Goal: Information Seeking & Learning: Learn about a topic

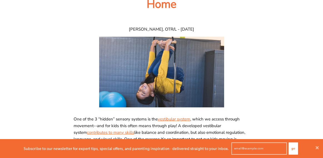
scroll to position [140, 0]
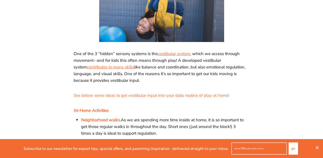
click at [166, 61] on span "One of the 3 “hidden” sensory systems is the vestibular system , which we acces…" at bounding box center [162, 66] width 176 height 33
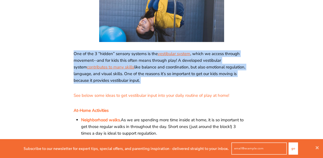
click at [166, 61] on span "One of the 3 “hidden” sensory systems is the vestibular system , which we acces…" at bounding box center [162, 66] width 176 height 33
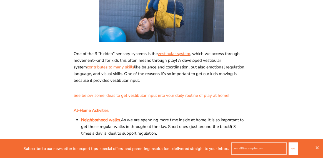
click at [166, 61] on span "One of the 3 “hidden” sensory systems is the vestibular system , which we acces…" at bounding box center [162, 66] width 176 height 33
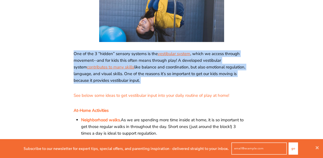
click at [165, 69] on span "One of the 3 “hidden” sensory systems is the vestibular system , which we acces…" at bounding box center [162, 66] width 176 height 33
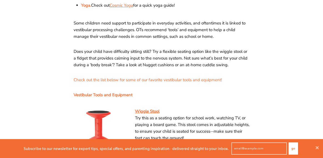
scroll to position [477, 0]
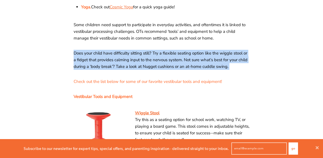
click at [161, 31] on span "Some children need support to participate in everyday activities, and oftentime…" at bounding box center [162, 31] width 176 height 20
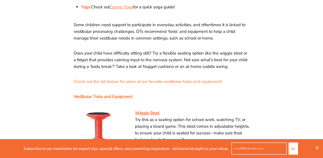
click at [161, 31] on span "Some children need support to participate in everyday activities, and oftentime…" at bounding box center [162, 31] width 176 height 20
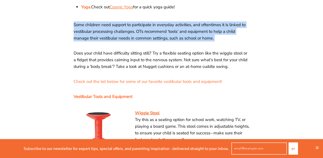
click at [161, 31] on span "Some children need support to participate in everyday activities, and oftentime…" at bounding box center [162, 31] width 176 height 20
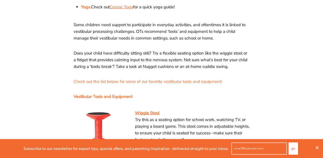
click at [161, 31] on span "Some children need support to participate in everyday activities, and oftentime…" at bounding box center [162, 31] width 176 height 20
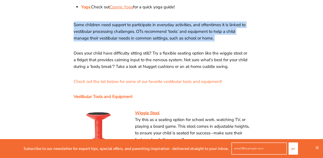
click at [158, 58] on span "Does your child have difficulty sitting still? Try a flexible seating option li…" at bounding box center [162, 60] width 176 height 20
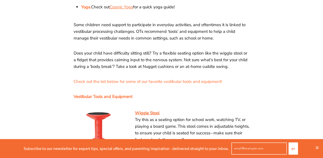
click at [158, 58] on span "Does your child have difficulty sitting still? Try a flexible seating option li…" at bounding box center [162, 60] width 176 height 20
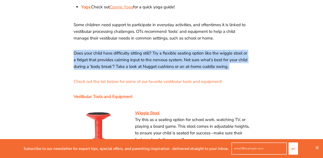
click at [158, 58] on span "Does your child have difficulty sitting still? Try a flexible seating option li…" at bounding box center [162, 60] width 176 height 20
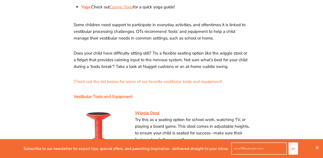
click at [158, 58] on span "Does your child have difficulty sitting still? Try a flexible seating option li…" at bounding box center [162, 60] width 176 height 20
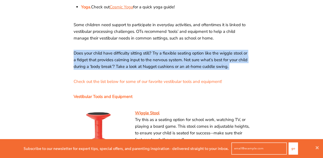
click at [158, 58] on span "Does your child have difficulty sitting still? Try a flexible seating option li…" at bounding box center [162, 60] width 176 height 20
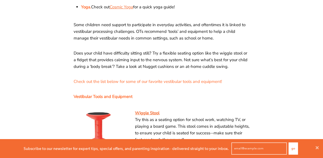
click at [155, 66] on span "Does your child have difficulty sitting still? Try a flexible seating option li…" at bounding box center [162, 60] width 176 height 20
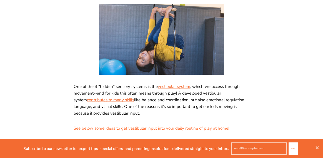
scroll to position [133, 0]
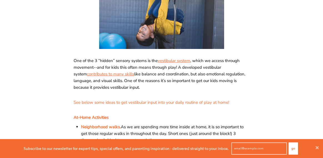
click at [140, 67] on span "One of the 3 “hidden” sensory systems is the vestibular system , which we acces…" at bounding box center [162, 73] width 176 height 33
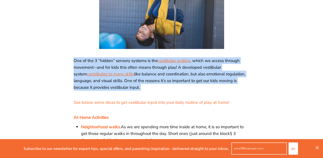
click at [174, 75] on span "One of the 3 “hidden” sensory systems is the vestibular system , which we acces…" at bounding box center [162, 73] width 176 height 33
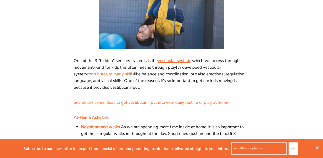
click at [169, 63] on link "vestibular system" at bounding box center [174, 61] width 33 height 6
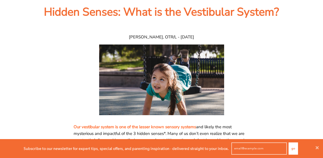
scroll to position [134, 0]
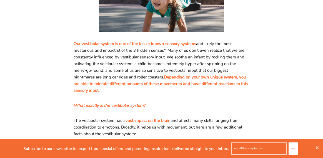
click at [122, 69] on span "Our vestibular system is one of the lesser known sensory systems and likely the…" at bounding box center [162, 66] width 176 height 53
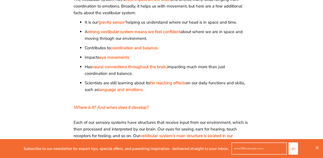
scroll to position [272, 0]
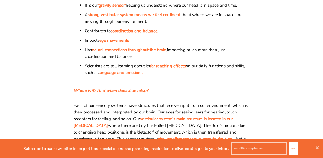
click at [123, 65] on span "Scientists are still learning about its far reaching effects on our daily funct…" at bounding box center [165, 69] width 160 height 12
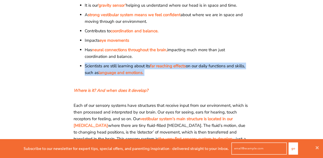
click at [123, 65] on span "Scientists are still learning about its far reaching effects on our daily funct…" at bounding box center [165, 69] width 160 height 12
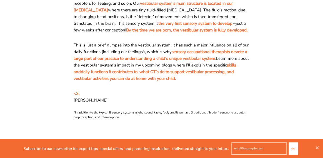
scroll to position [340, 0]
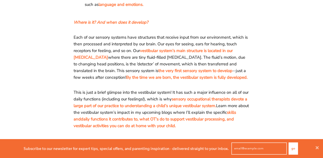
click at [144, 105] on span "sensory occupational therapists devote a large part of our practice to understa…" at bounding box center [161, 102] width 174 height 12
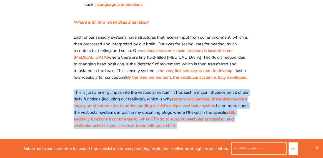
click at [144, 107] on span "sensory occupational therapists devote a large part of our practice to understa…" at bounding box center [161, 102] width 174 height 12
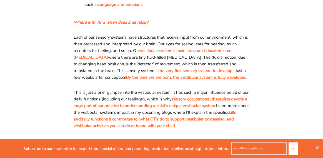
click at [144, 107] on span "sensory occupational therapists devote a large part of our practice to understa…" at bounding box center [161, 102] width 174 height 12
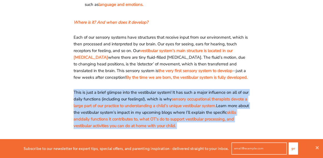
click at [144, 107] on span "sensory occupational therapists devote a large part of our practice to understa…" at bounding box center [161, 102] width 174 height 12
